Goal: Transaction & Acquisition: Subscribe to service/newsletter

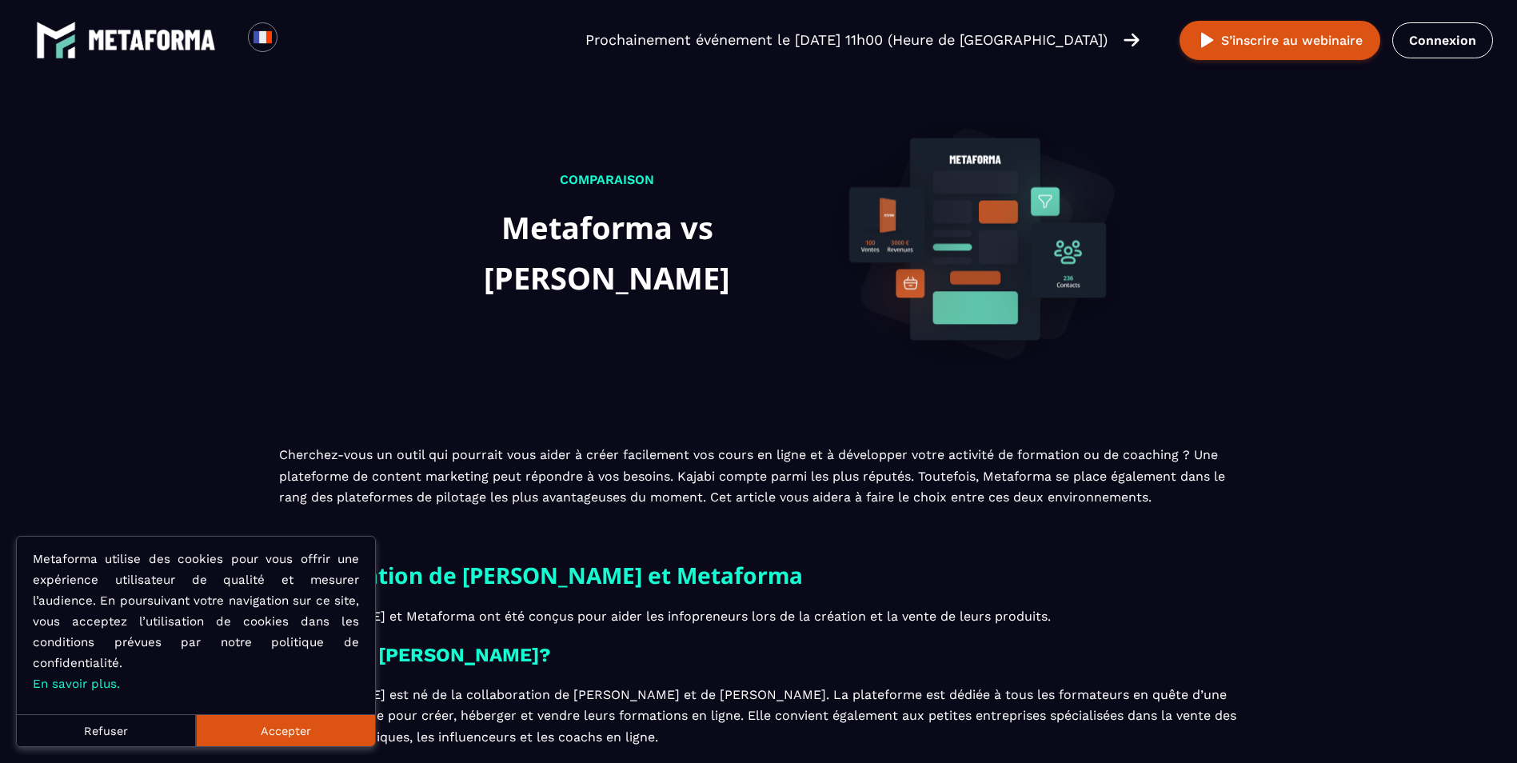
click at [290, 730] on button "Accepter" at bounding box center [285, 730] width 179 height 32
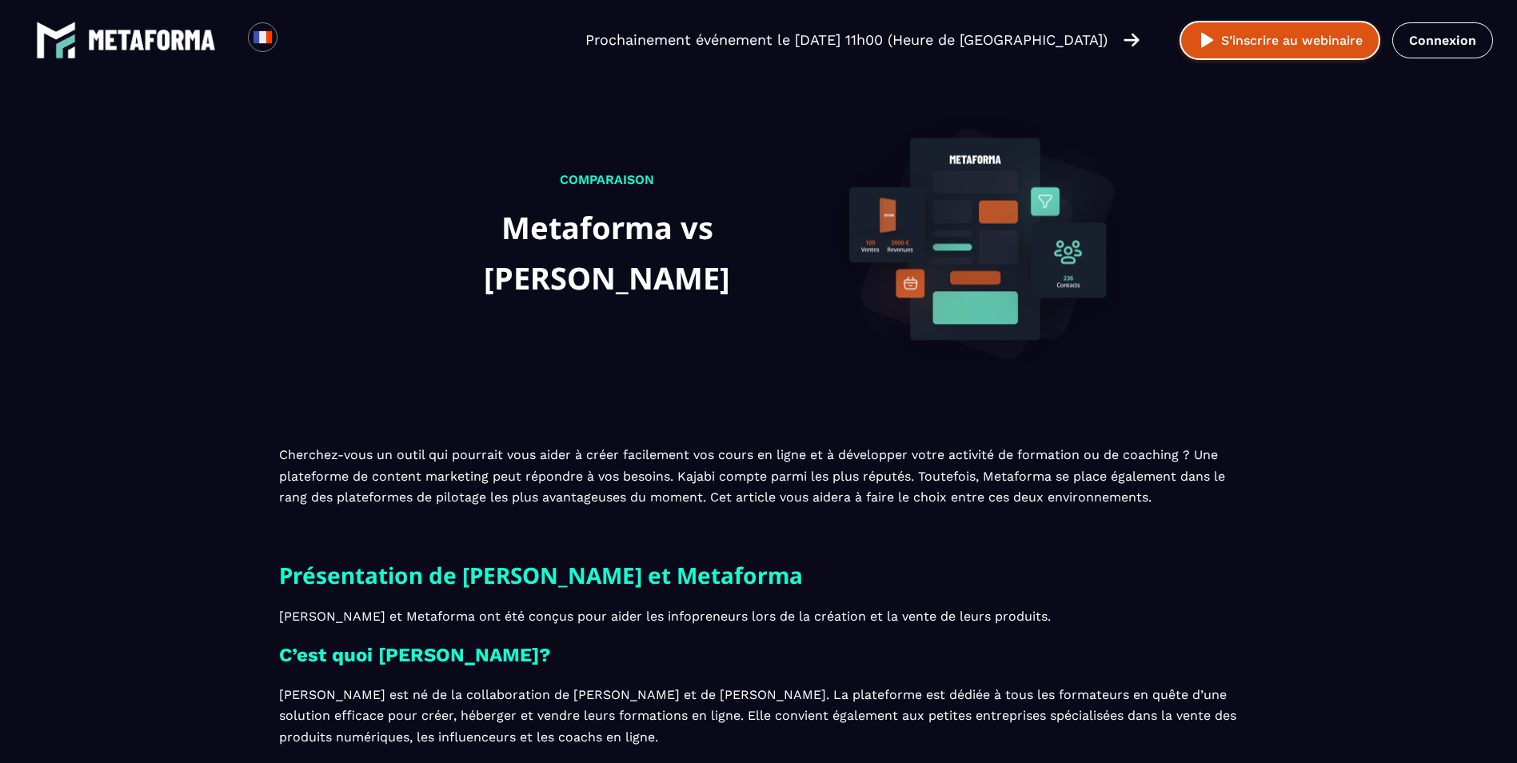
click at [1256, 51] on button "S’inscrire au webinaire" at bounding box center [1279, 40] width 201 height 39
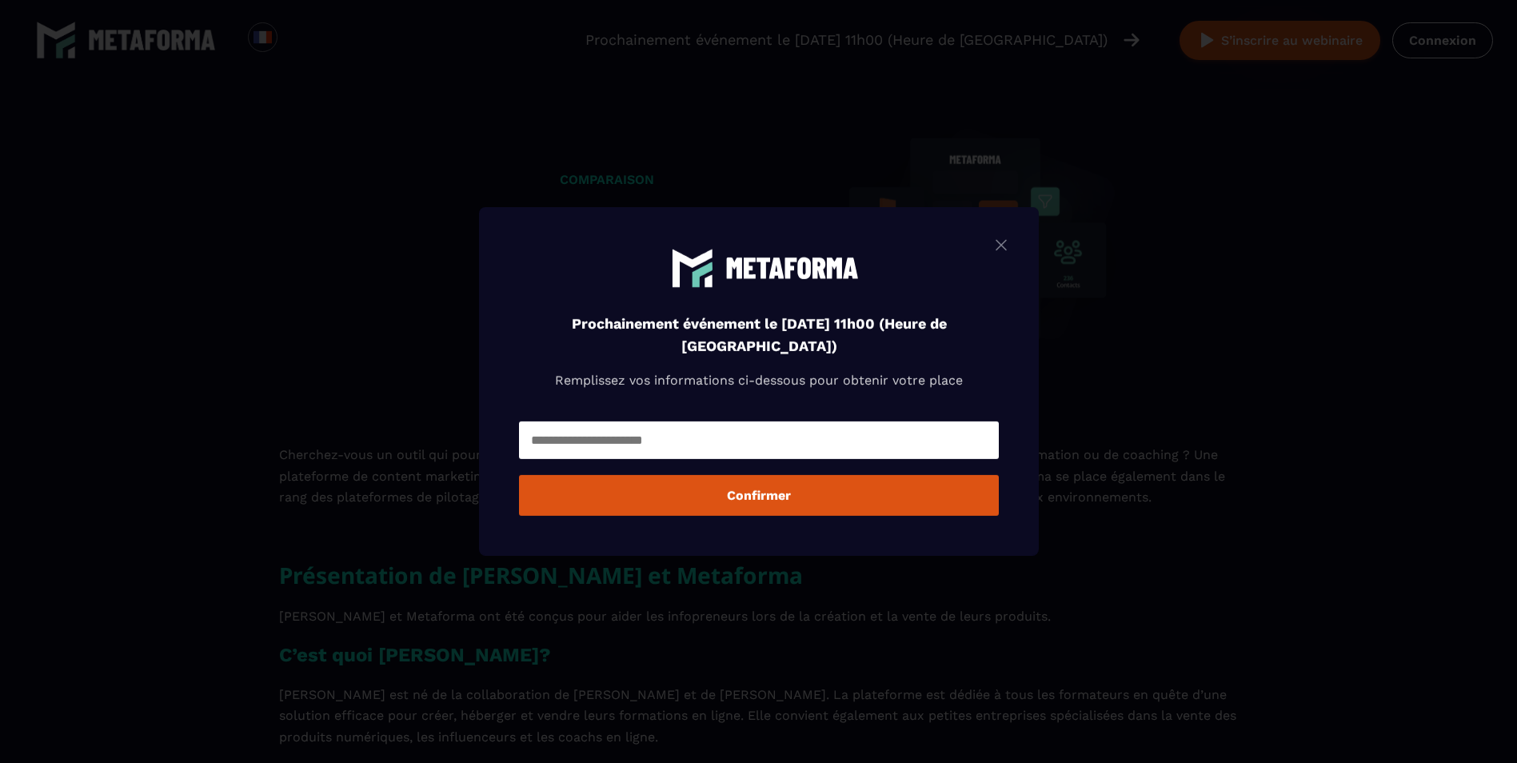
click at [684, 437] on input "Modal window" at bounding box center [759, 440] width 480 height 38
type input "**********"
click at [696, 490] on button "Confirmer" at bounding box center [759, 495] width 480 height 41
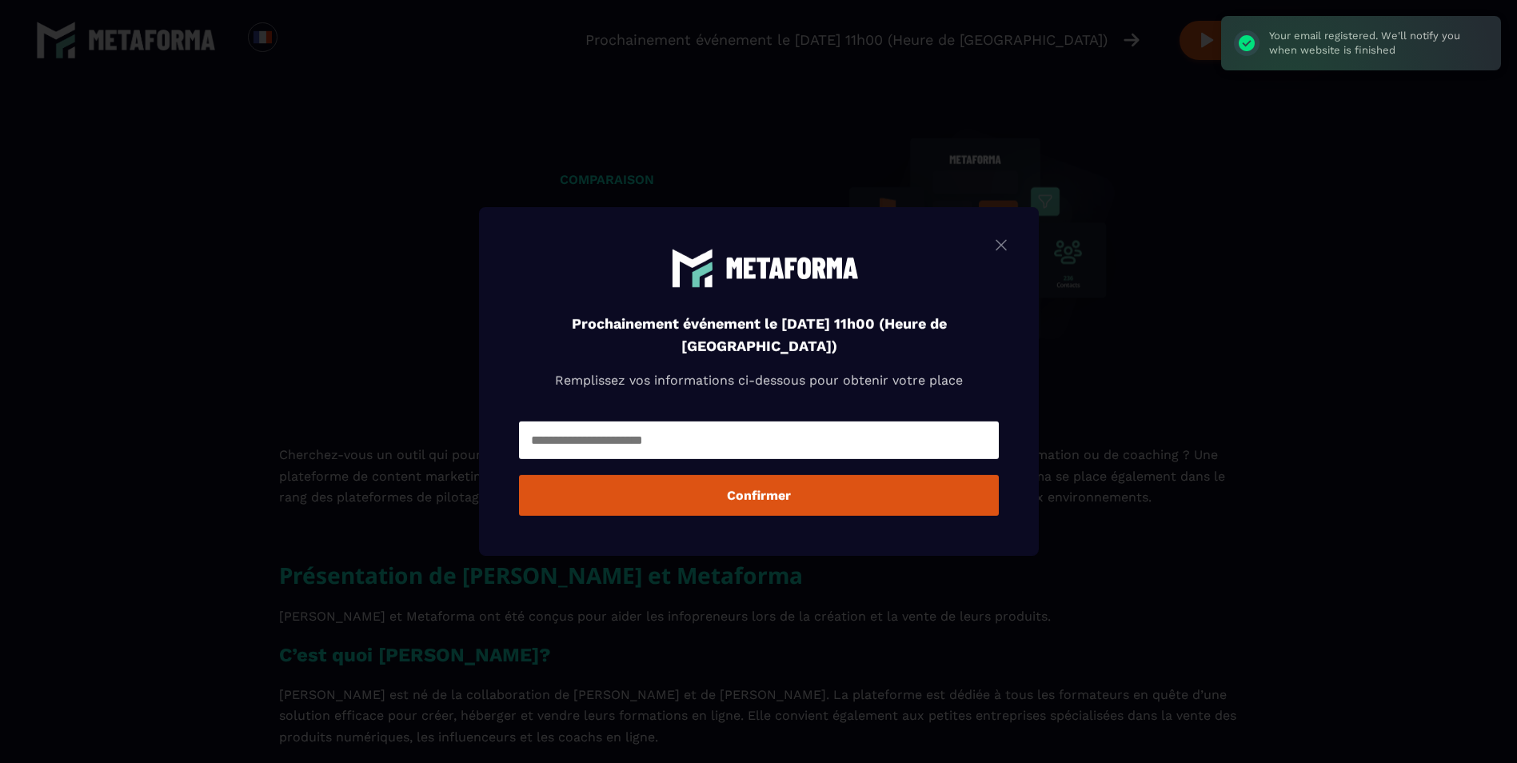
click at [1003, 246] on img "Modal window" at bounding box center [1000, 245] width 19 height 20
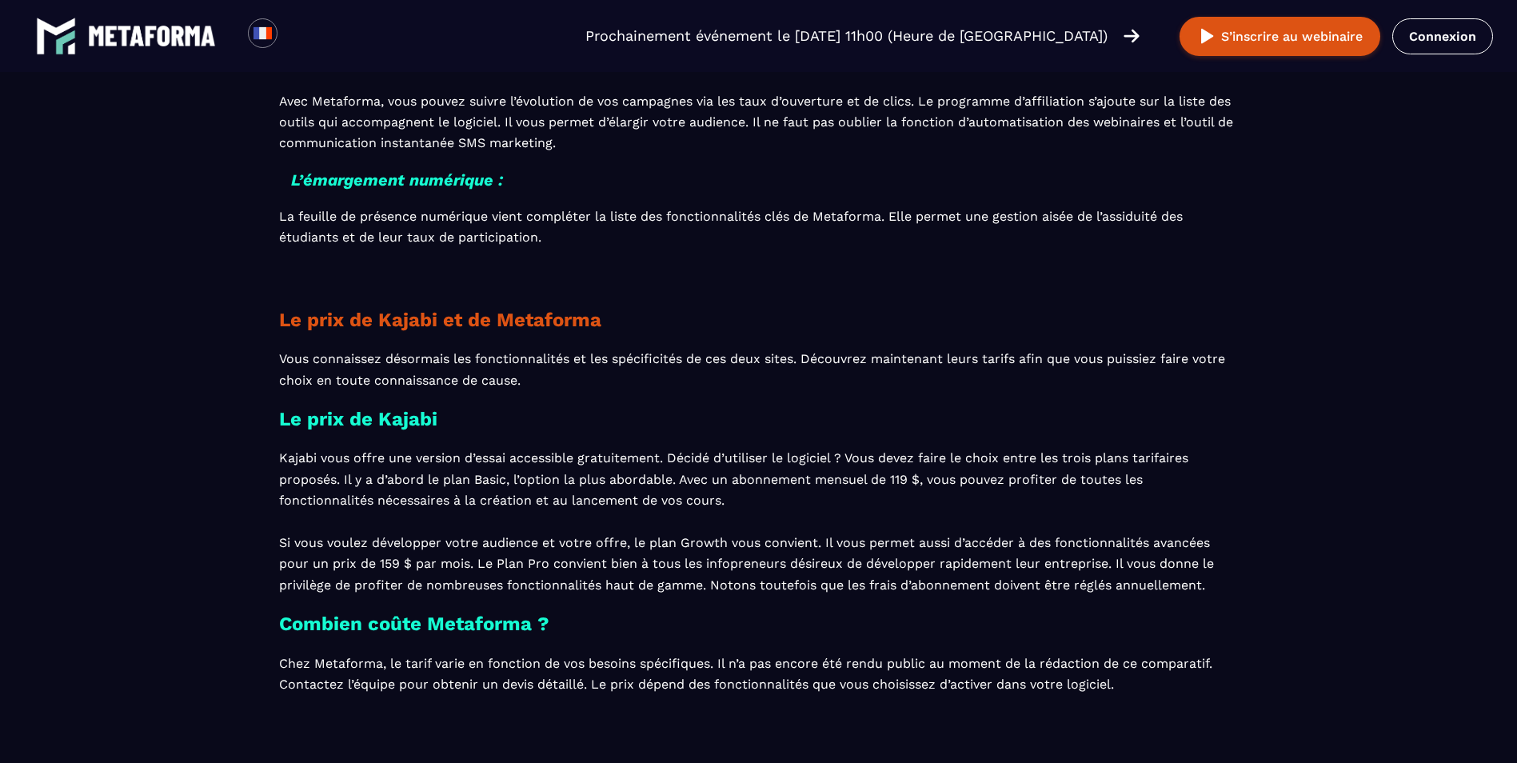
scroll to position [2718, 0]
